Goal: Task Accomplishment & Management: Complete application form

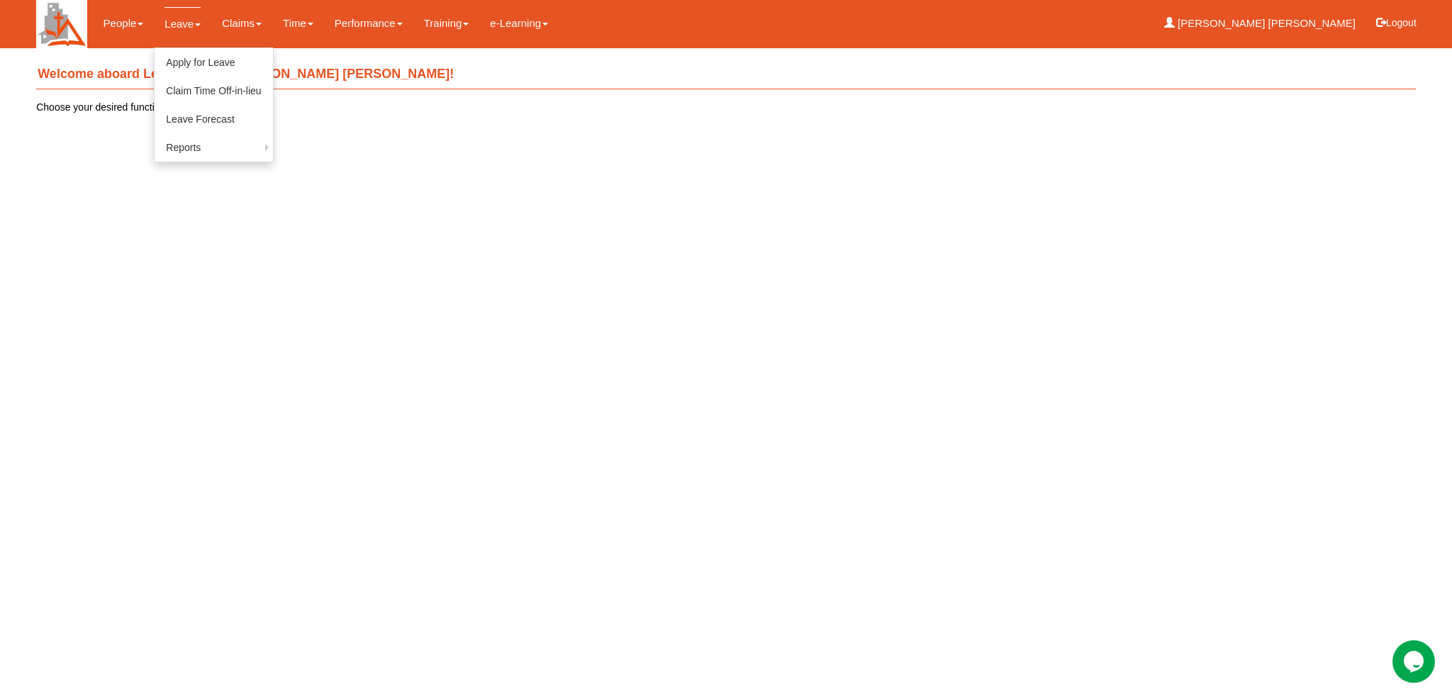
click at [187, 23] on link "Leave" at bounding box center [183, 23] width 36 height 33
click at [204, 70] on link "Apply for Leave" at bounding box center [214, 62] width 118 height 28
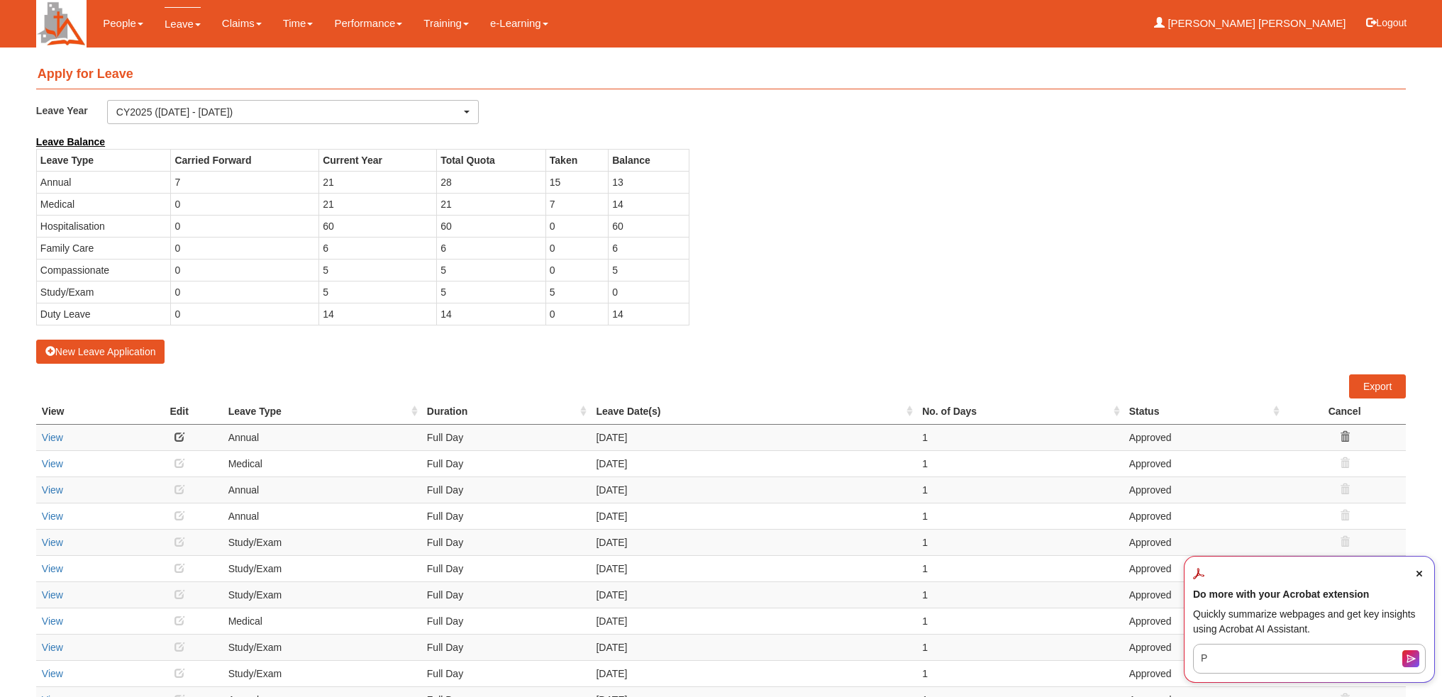
select select "50"
click at [95, 349] on button "New Leave Application" at bounding box center [100, 352] width 129 height 24
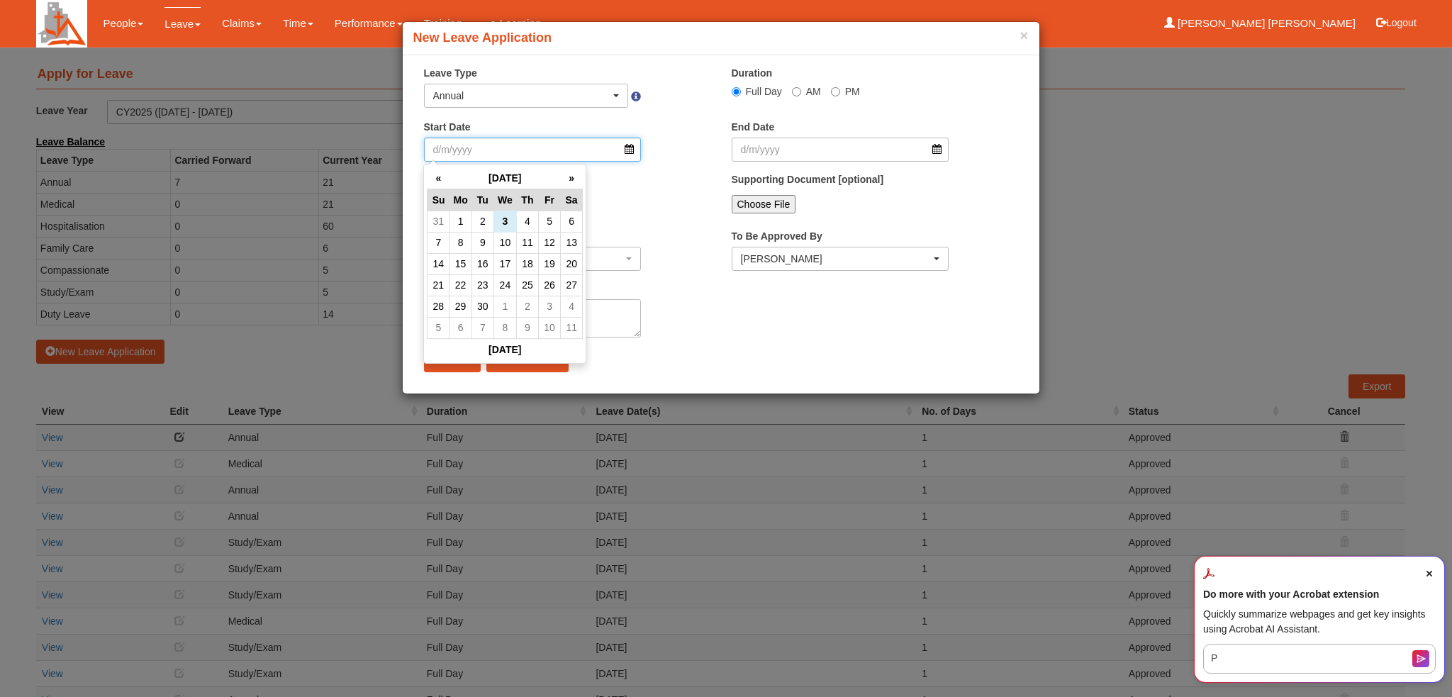
click at [628, 153] on input "Start Date" at bounding box center [533, 150] width 218 height 24
click at [562, 181] on th "»" at bounding box center [572, 178] width 22 height 22
click at [565, 179] on th "»" at bounding box center [572, 178] width 22 height 22
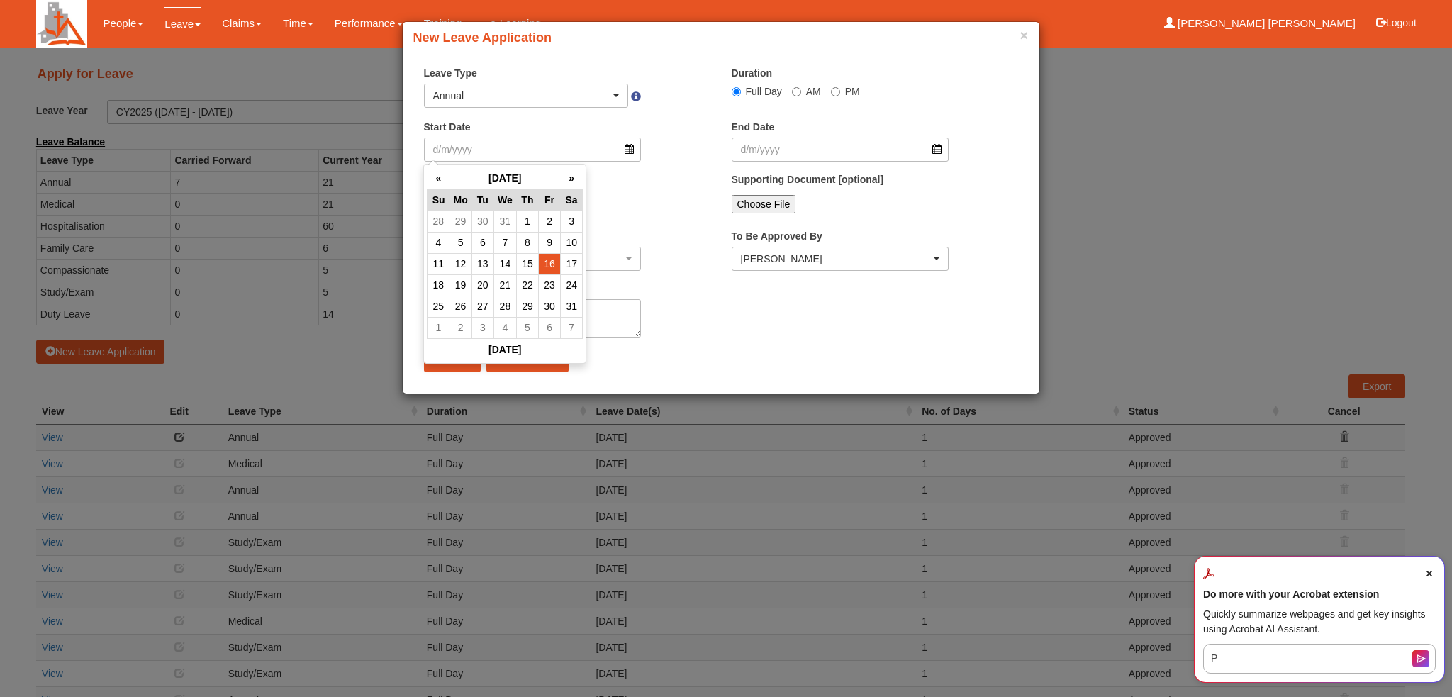
click at [541, 263] on td "16" at bounding box center [549, 263] width 22 height 21
radio input "true"
type input "16/1/2026"
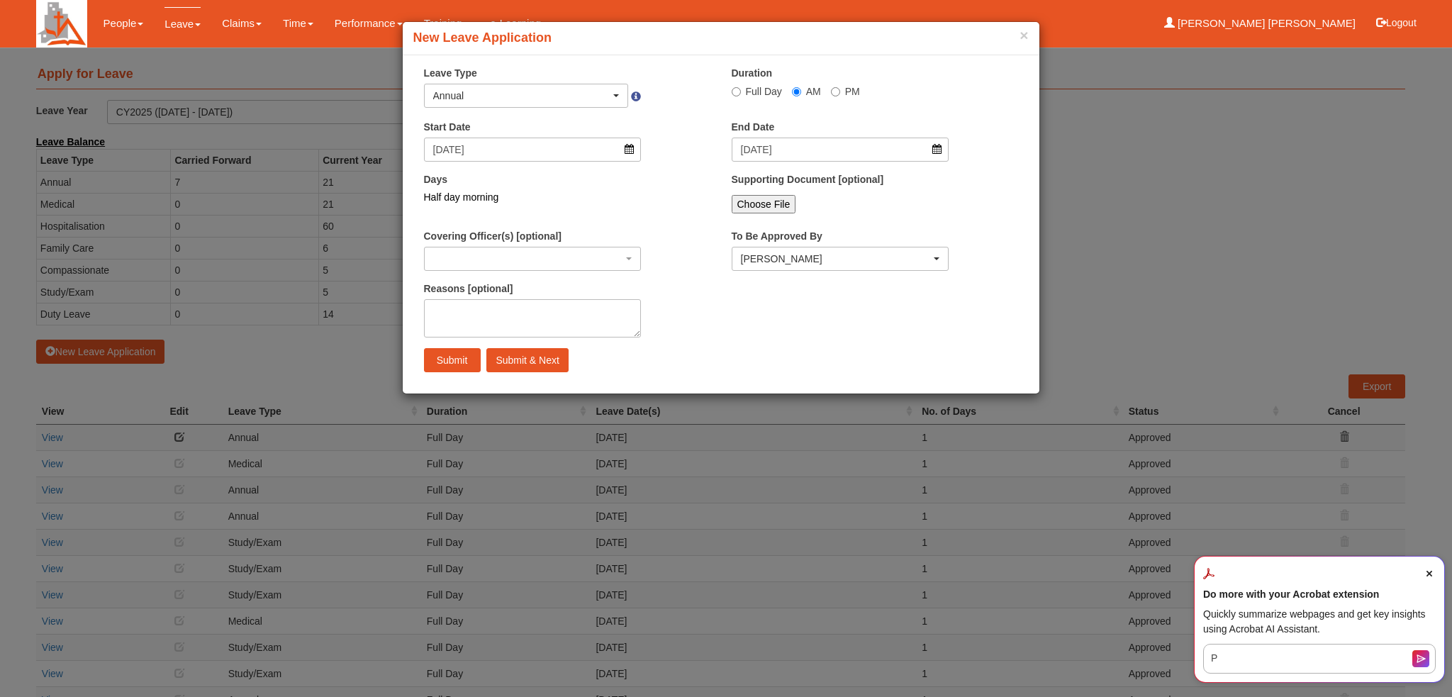
select select
click at [831, 96] on input "PM" at bounding box center [835, 91] width 9 height 9
radio input "true"
click at [435, 357] on input "Submit" at bounding box center [452, 360] width 57 height 24
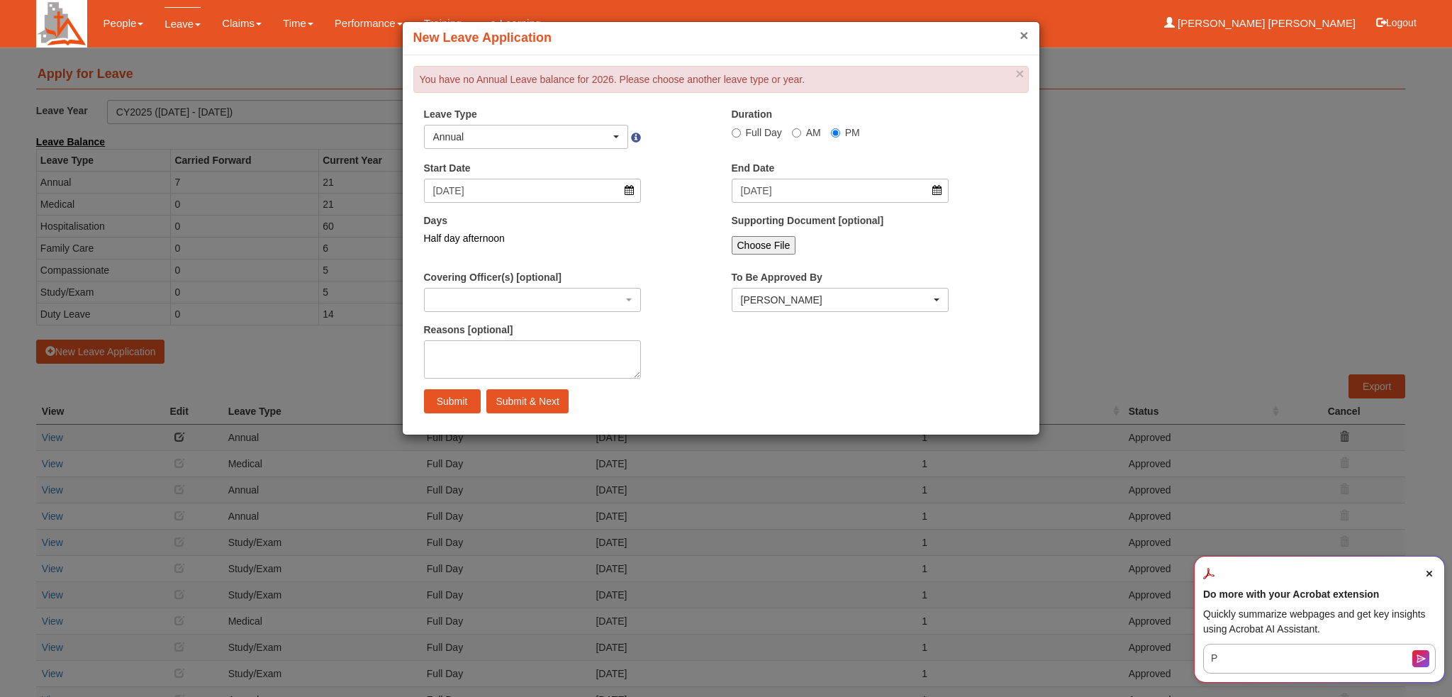
click at [1020, 29] on button "×" at bounding box center [1024, 35] width 9 height 15
